Goal: Entertainment & Leisure: Consume media (video, audio)

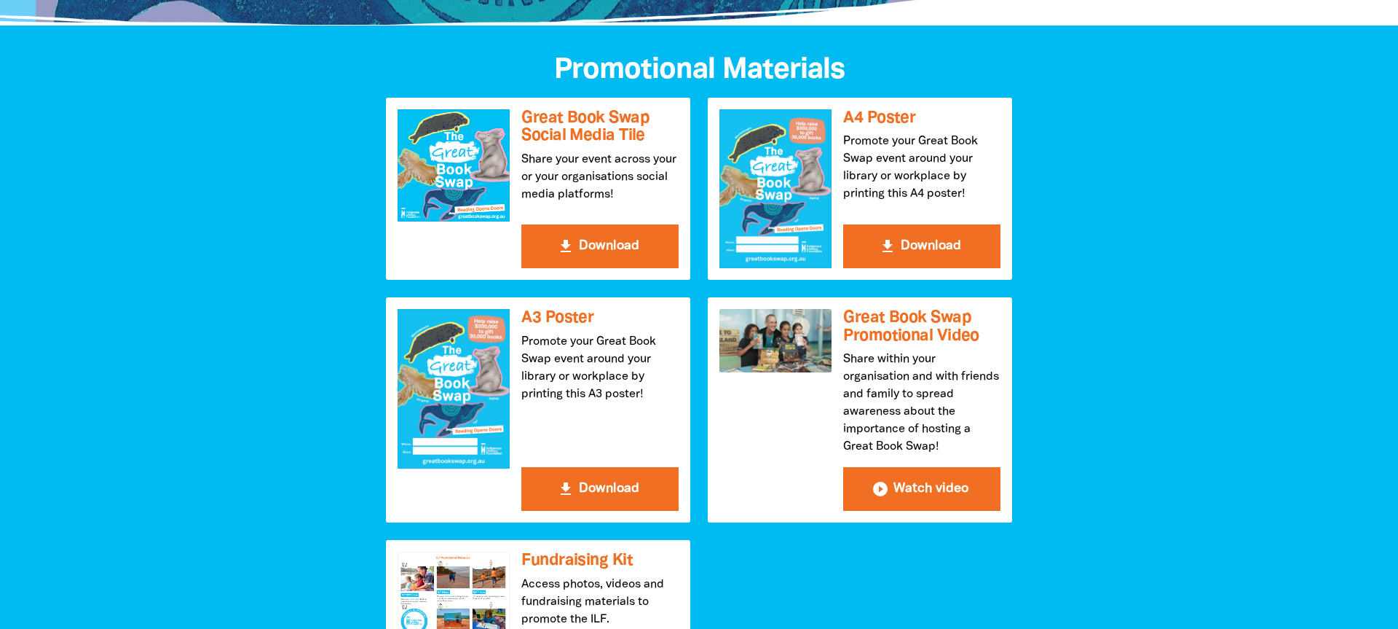
scroll to position [326, 0]
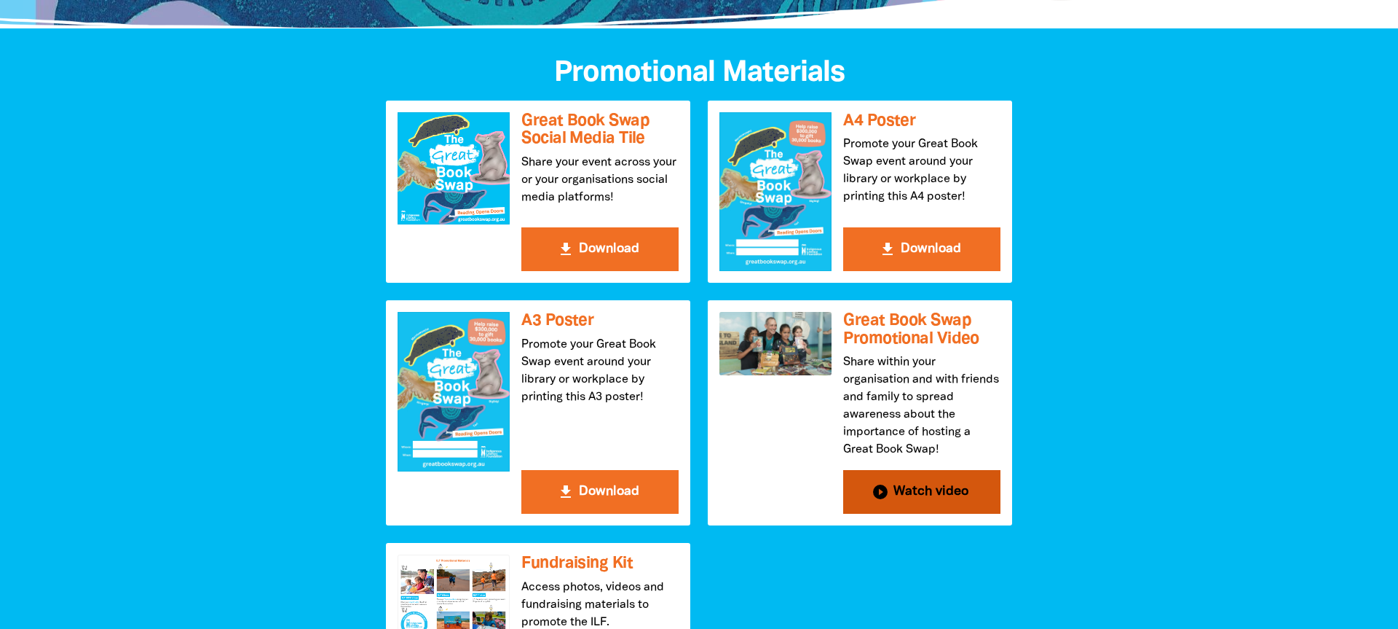
click at [879, 345] on h3 "Great Book Swap Promotional Video" at bounding box center [921, 330] width 157 height 36
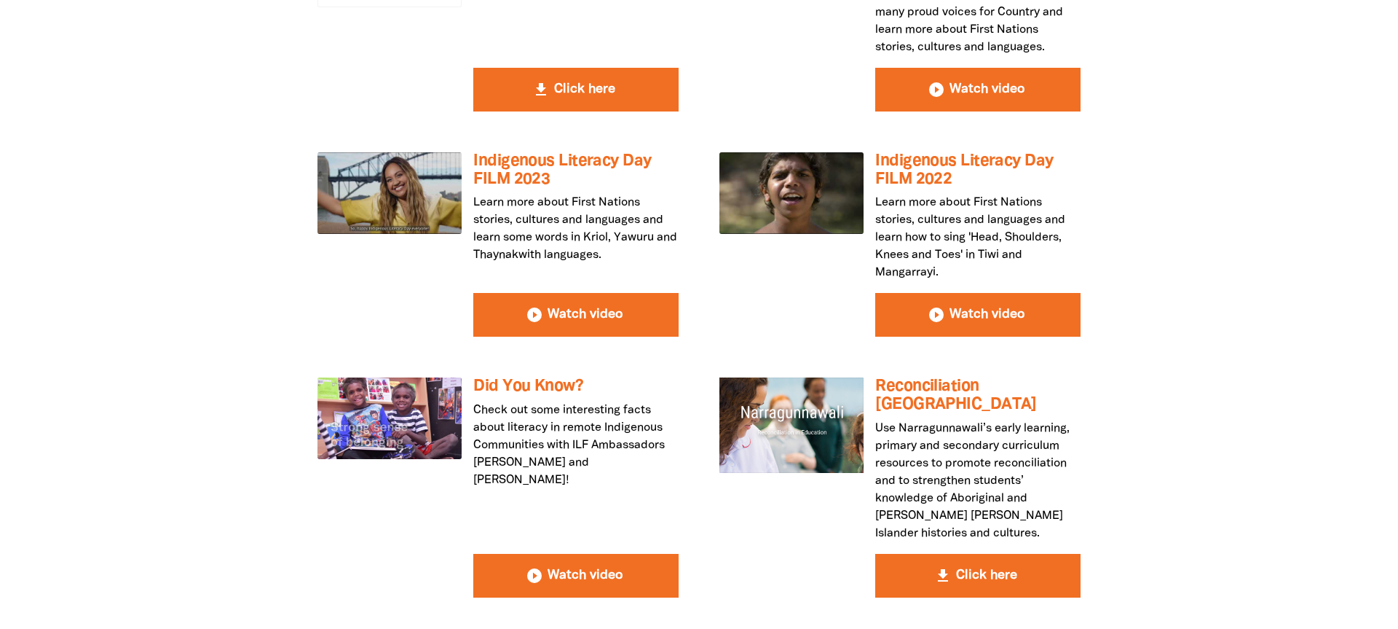
scroll to position [3484, 0]
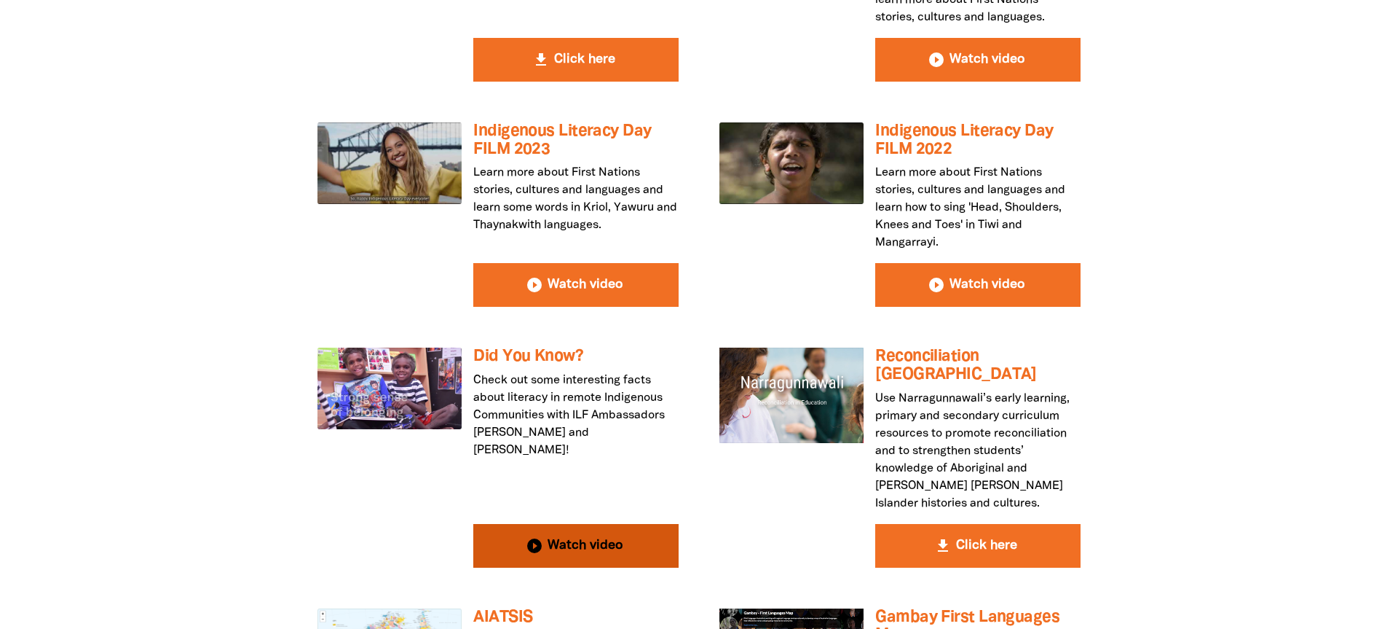
click at [580, 524] on button "play_circle_filled Watch video" at bounding box center [575, 546] width 205 height 44
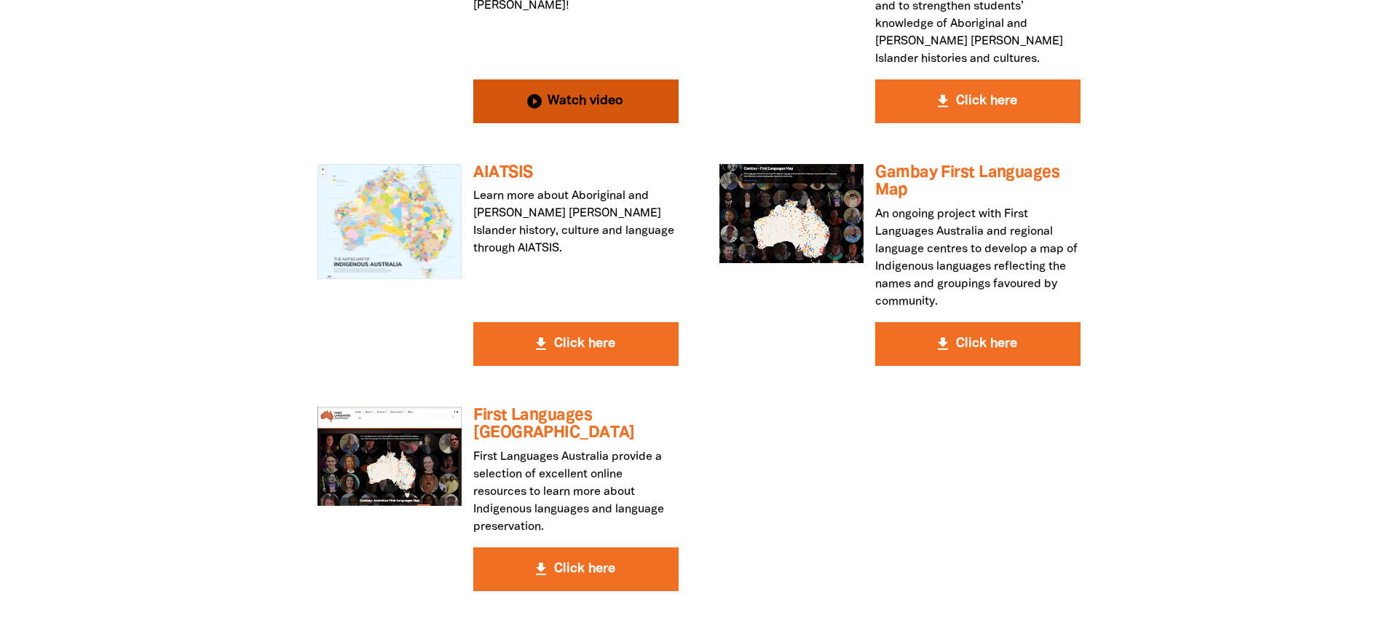
scroll to position [4048, 0]
